Goal: Navigation & Orientation: Understand site structure

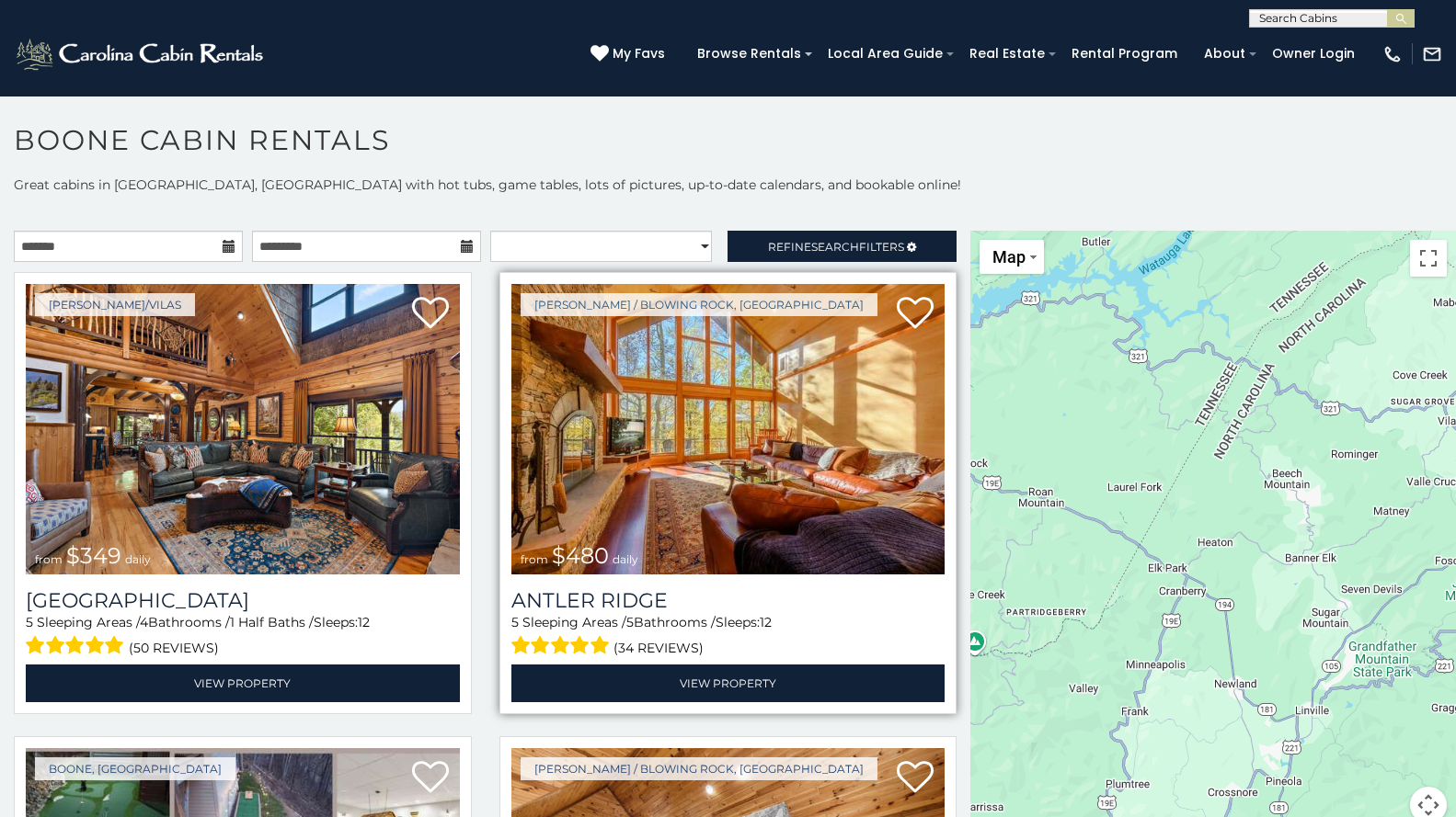
scroll to position [14, 0]
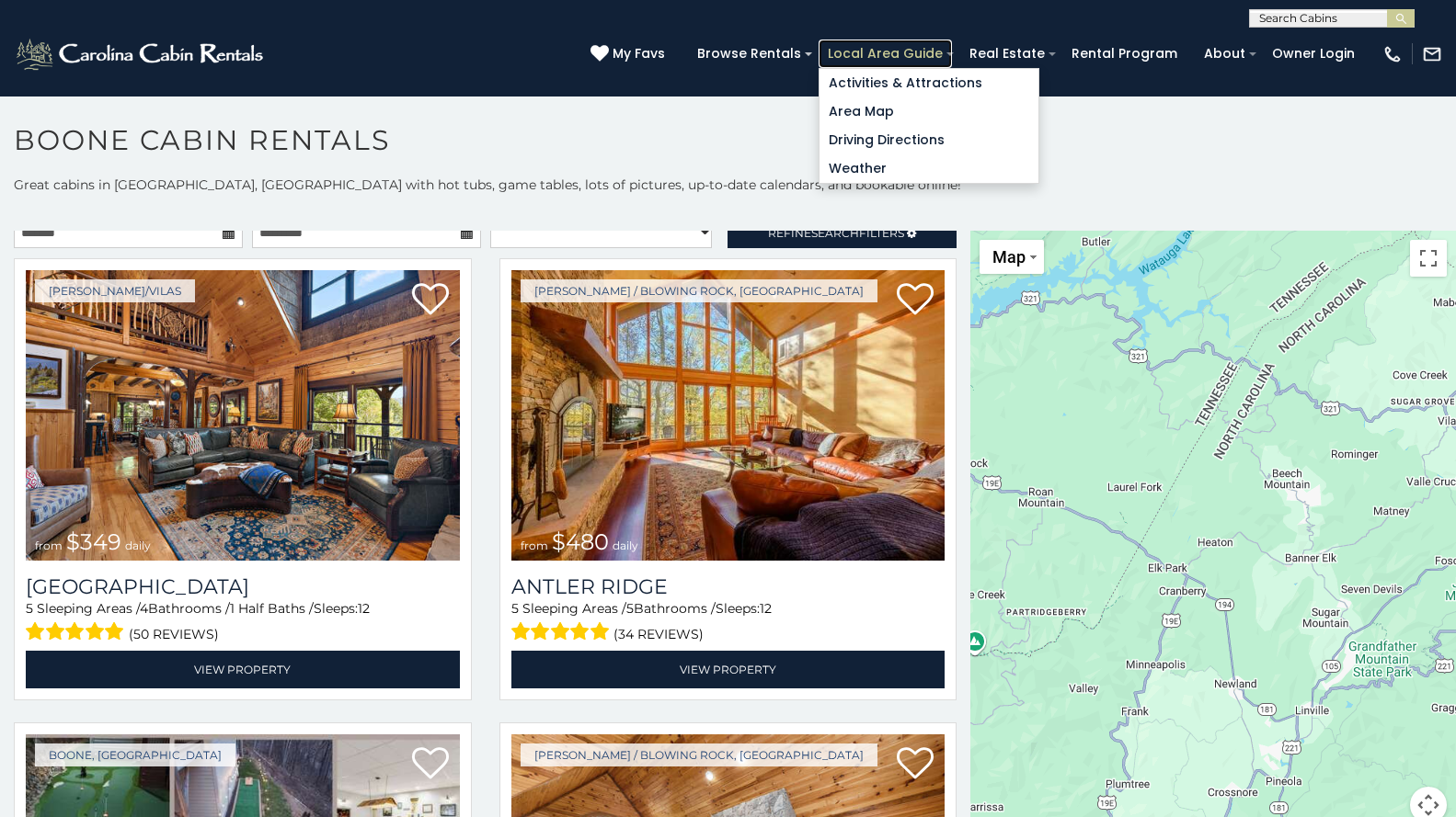
click at [854, 48] on link "Local Area Guide" at bounding box center [884, 54] width 133 height 29
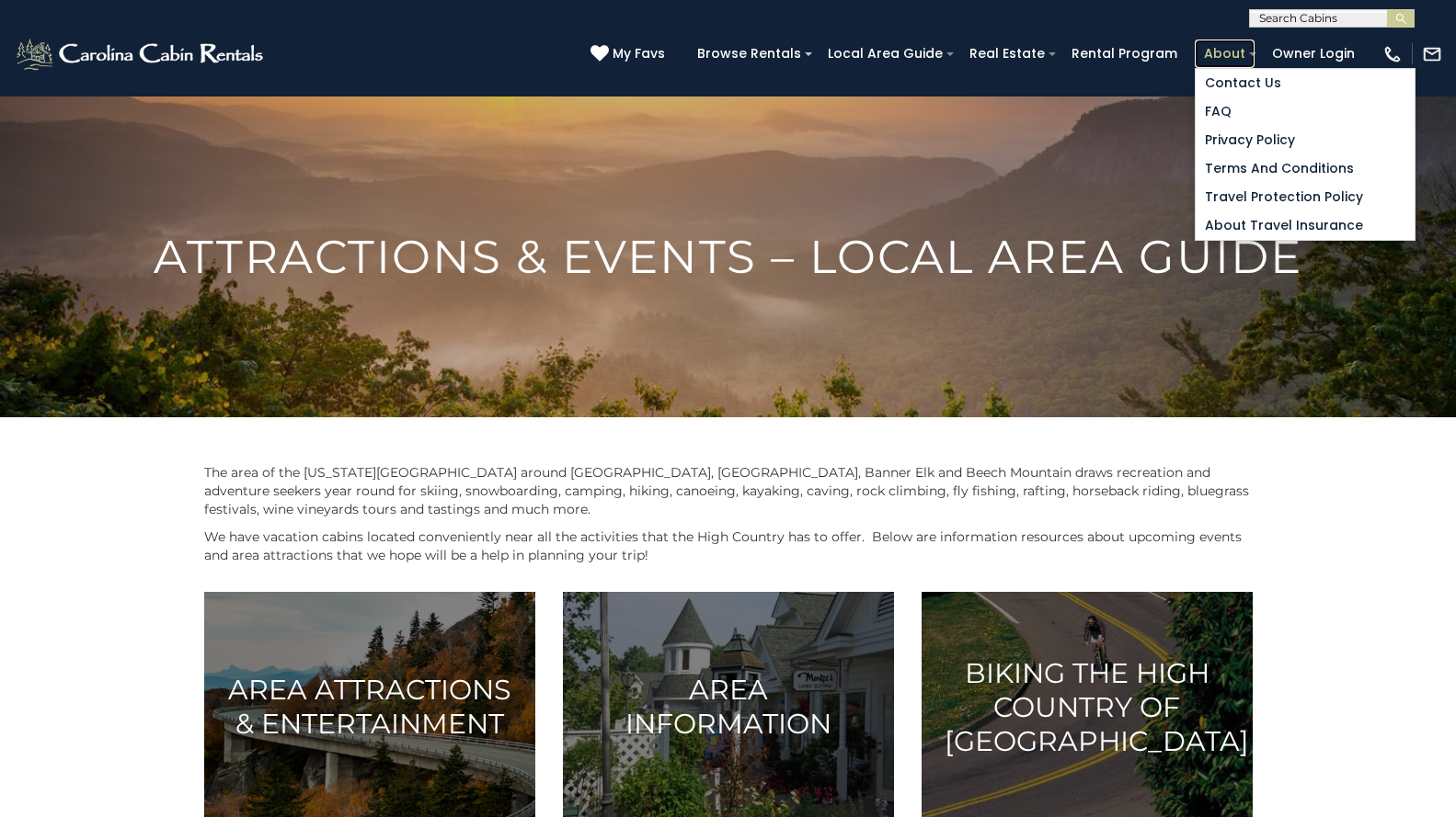
click at [1208, 46] on link "About" at bounding box center [1224, 54] width 60 height 29
